Goal: Communication & Community: Share content

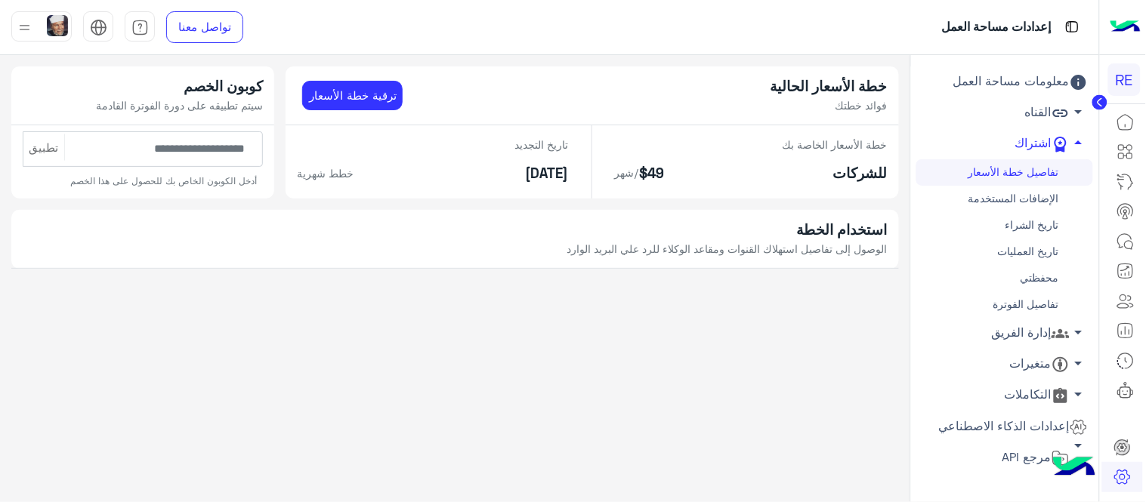
click at [1007, 77] on link "معلومات مساحة العمل" at bounding box center [1004, 81] width 177 height 31
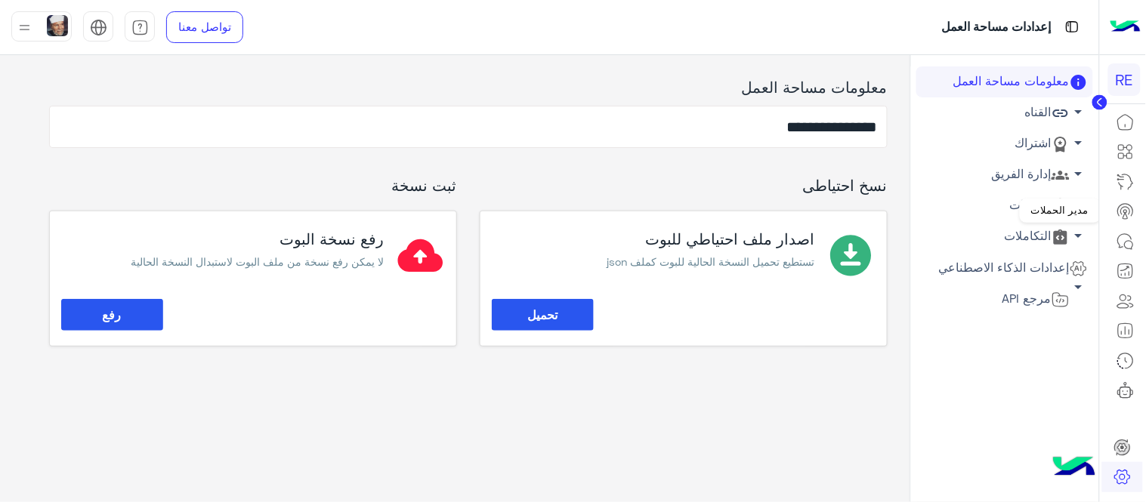
click at [1129, 214] on icon at bounding box center [1125, 211] width 18 height 18
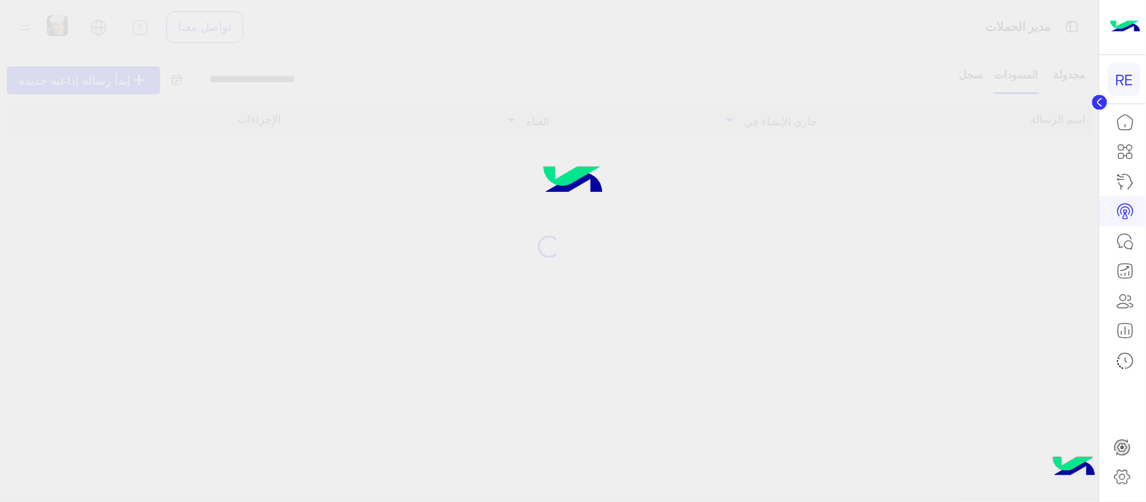
click at [1129, 214] on icon at bounding box center [1125, 211] width 18 height 18
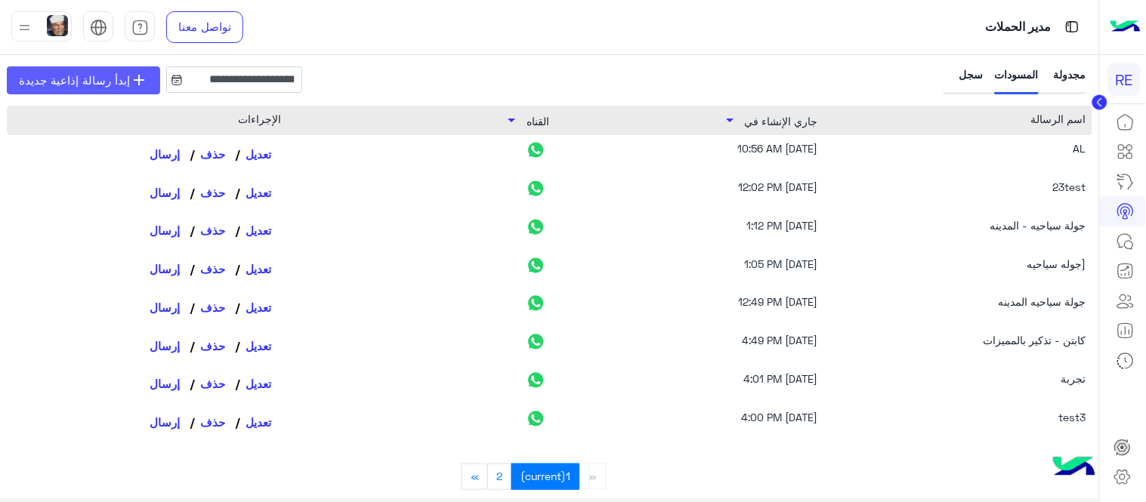
click at [106, 66] on link "add إبدأ رسالة إذاعية جديدة" at bounding box center [83, 80] width 153 height 28
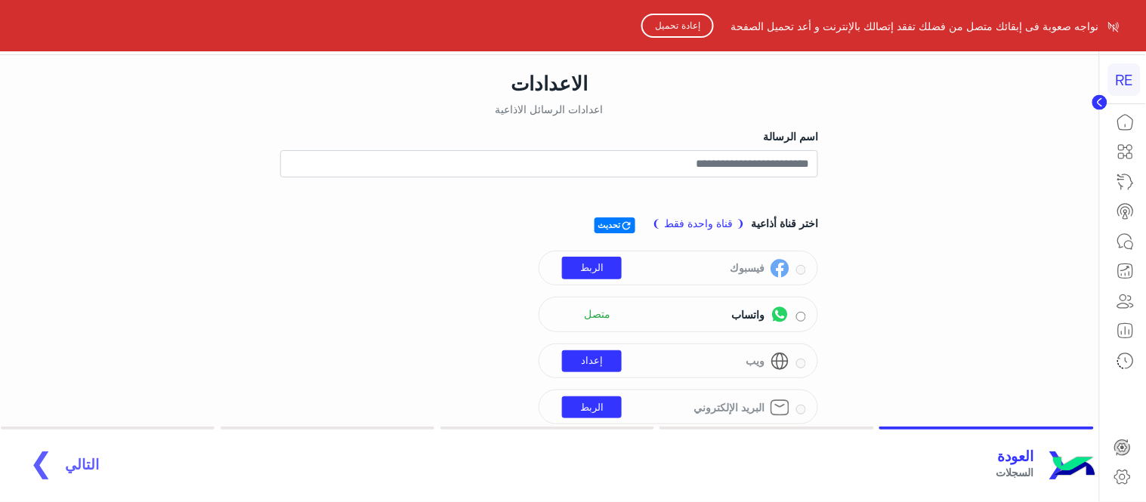
click at [652, 17] on button "إعادة تحميل" at bounding box center [677, 26] width 73 height 24
